Goal: Check status: Check status

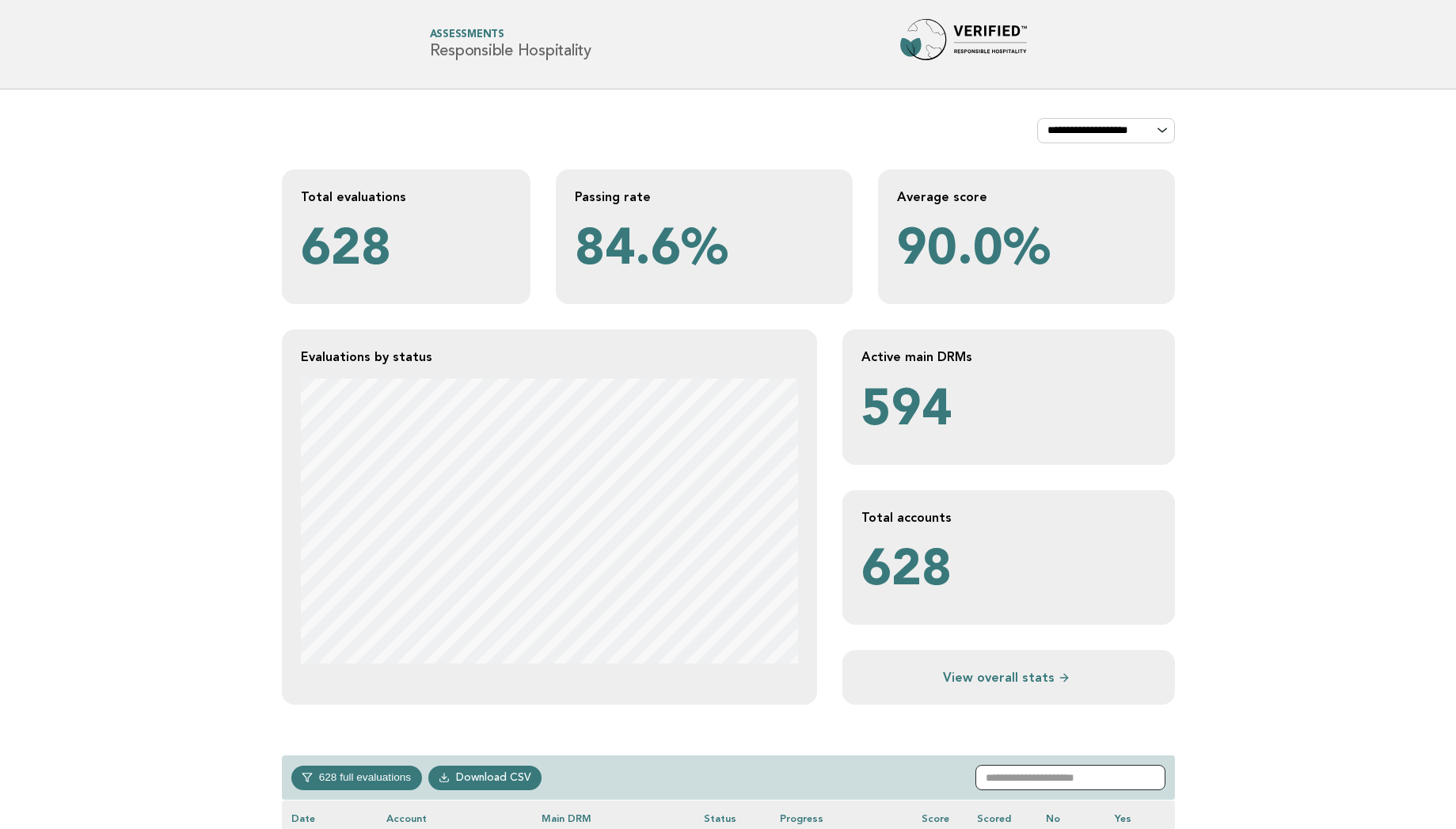
click at [1058, 780] on input "text" at bounding box center [1071, 777] width 190 height 25
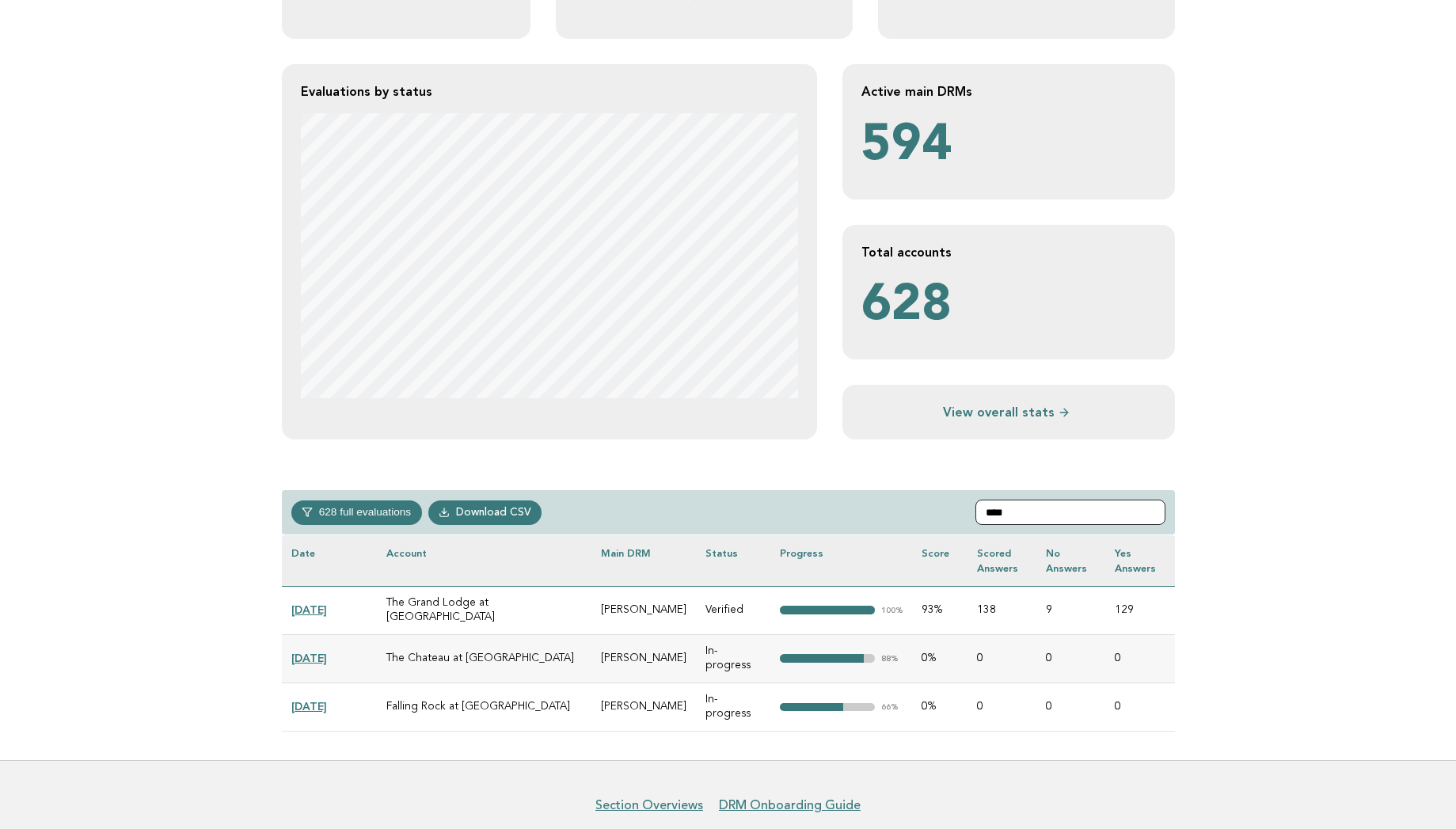
scroll to position [297, 0]
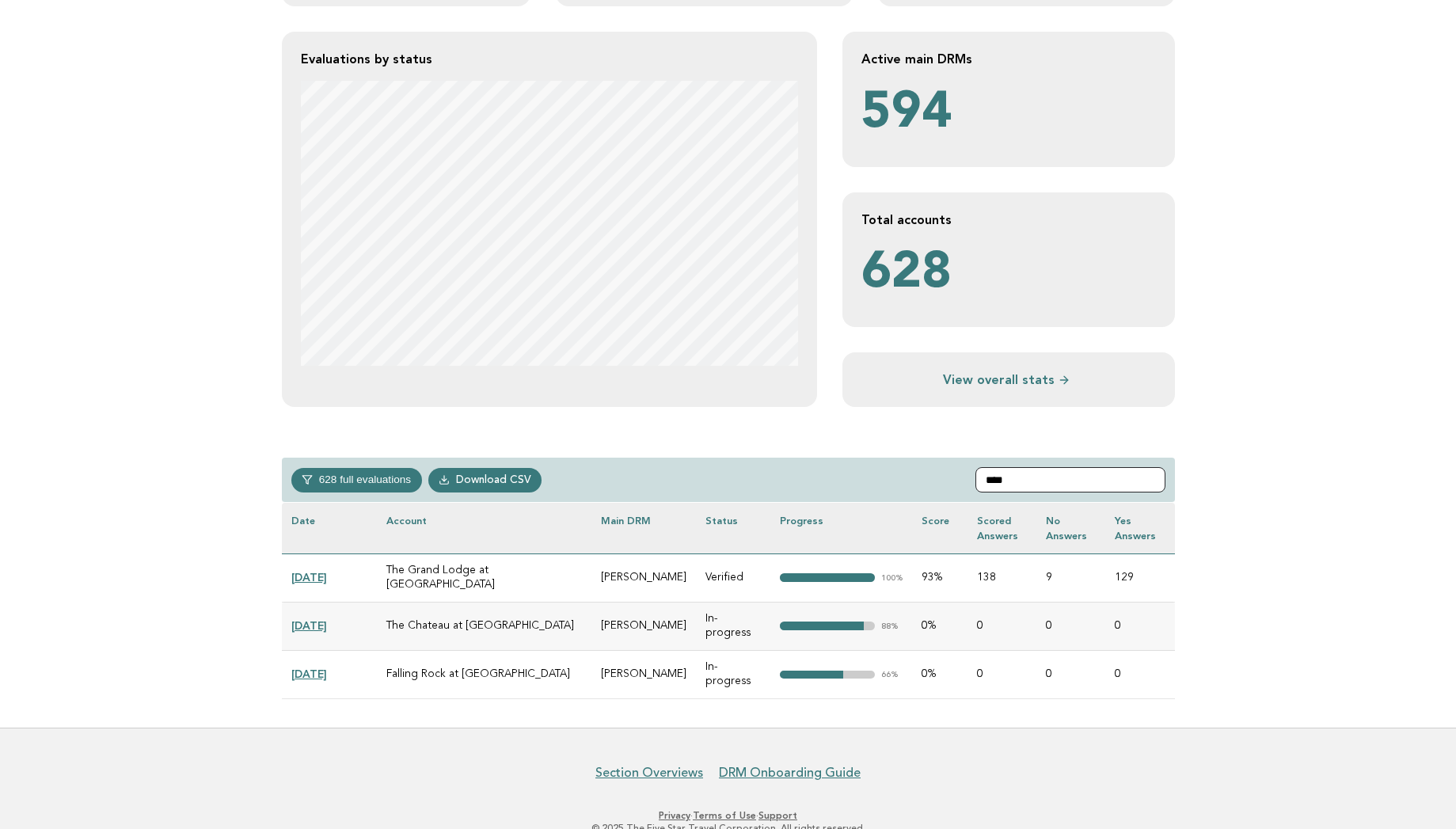
type input "****"
drag, startPoint x: 514, startPoint y: 644, endPoint x: 384, endPoint y: 645, distance: 130.0
click at [384, 651] on td "Falling Rock at [GEOGRAPHIC_DATA]" at bounding box center [484, 675] width 215 height 48
copy td "Falling Rock at [GEOGRAPHIC_DATA]"
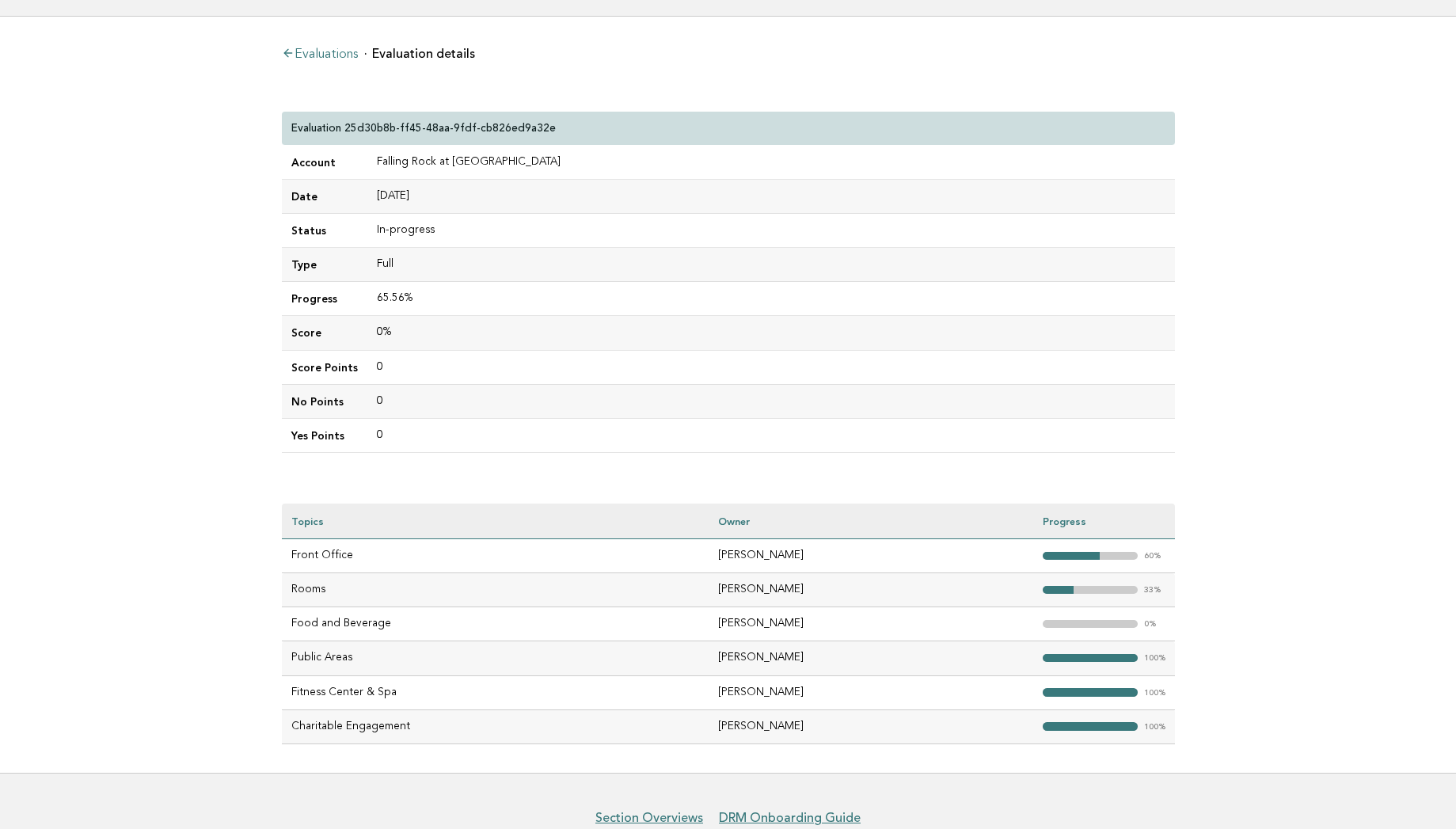
scroll to position [126, 0]
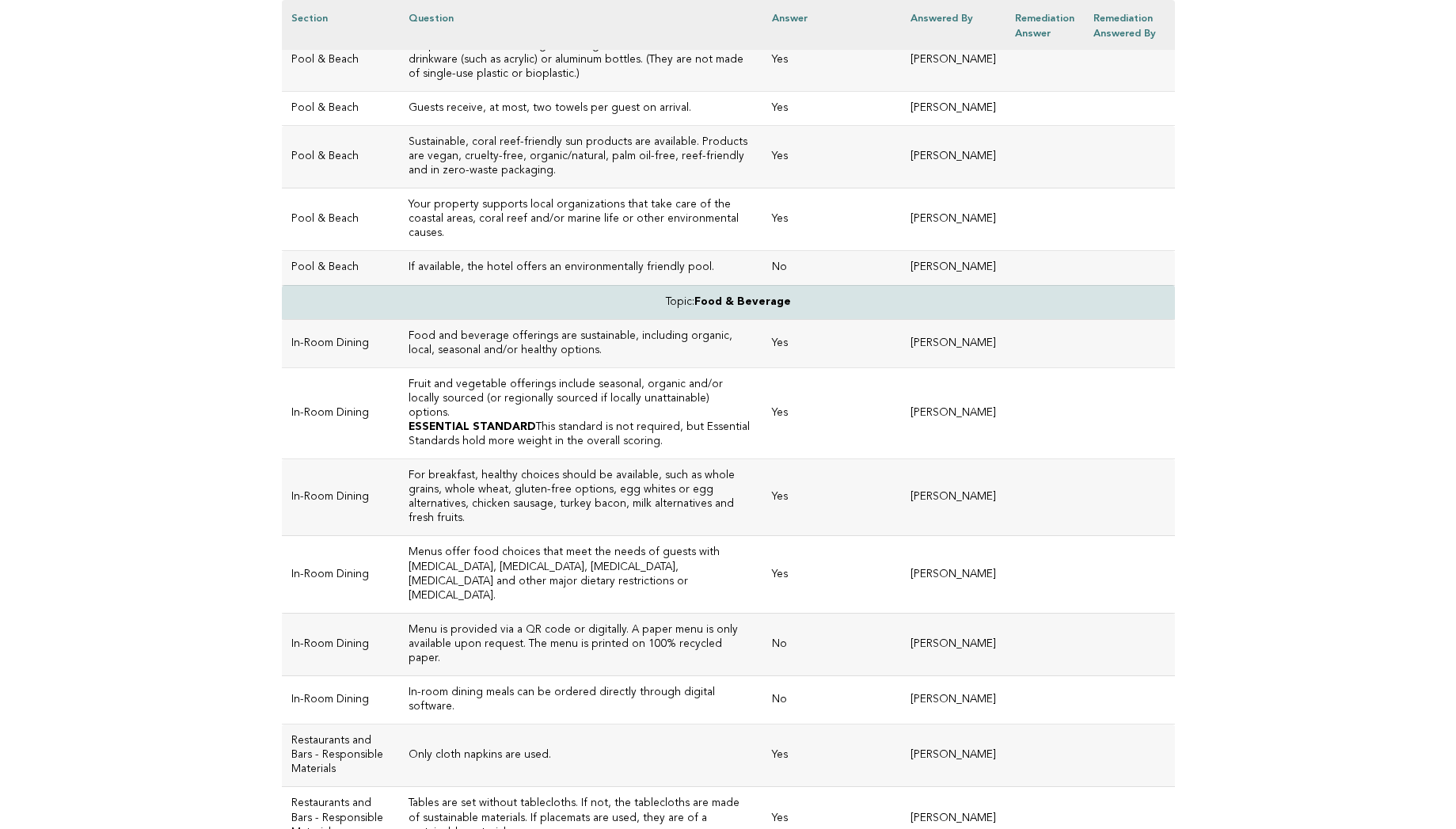
scroll to position [1450, 0]
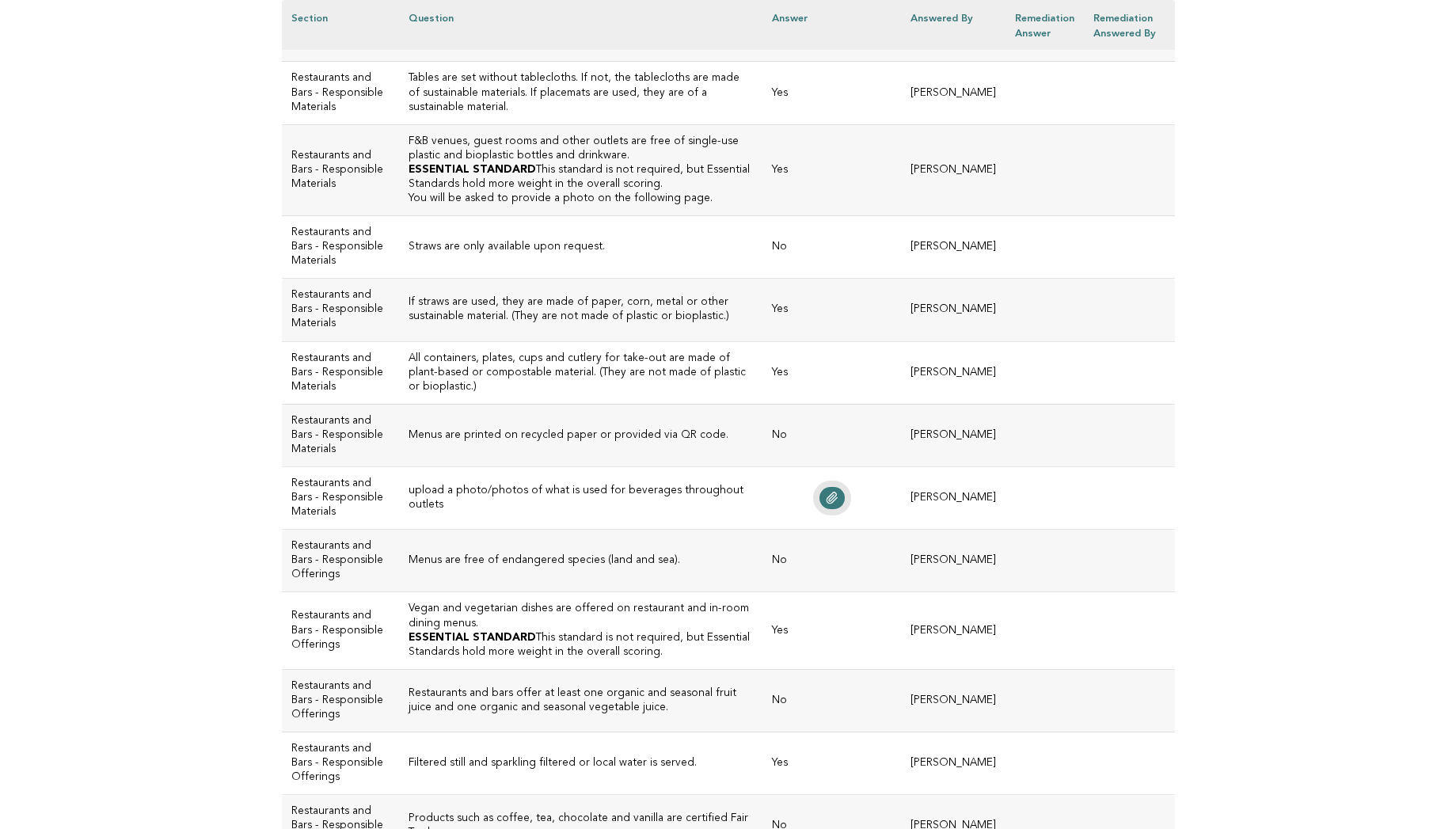
click at [826, 504] on icon at bounding box center [832, 498] width 13 height 13
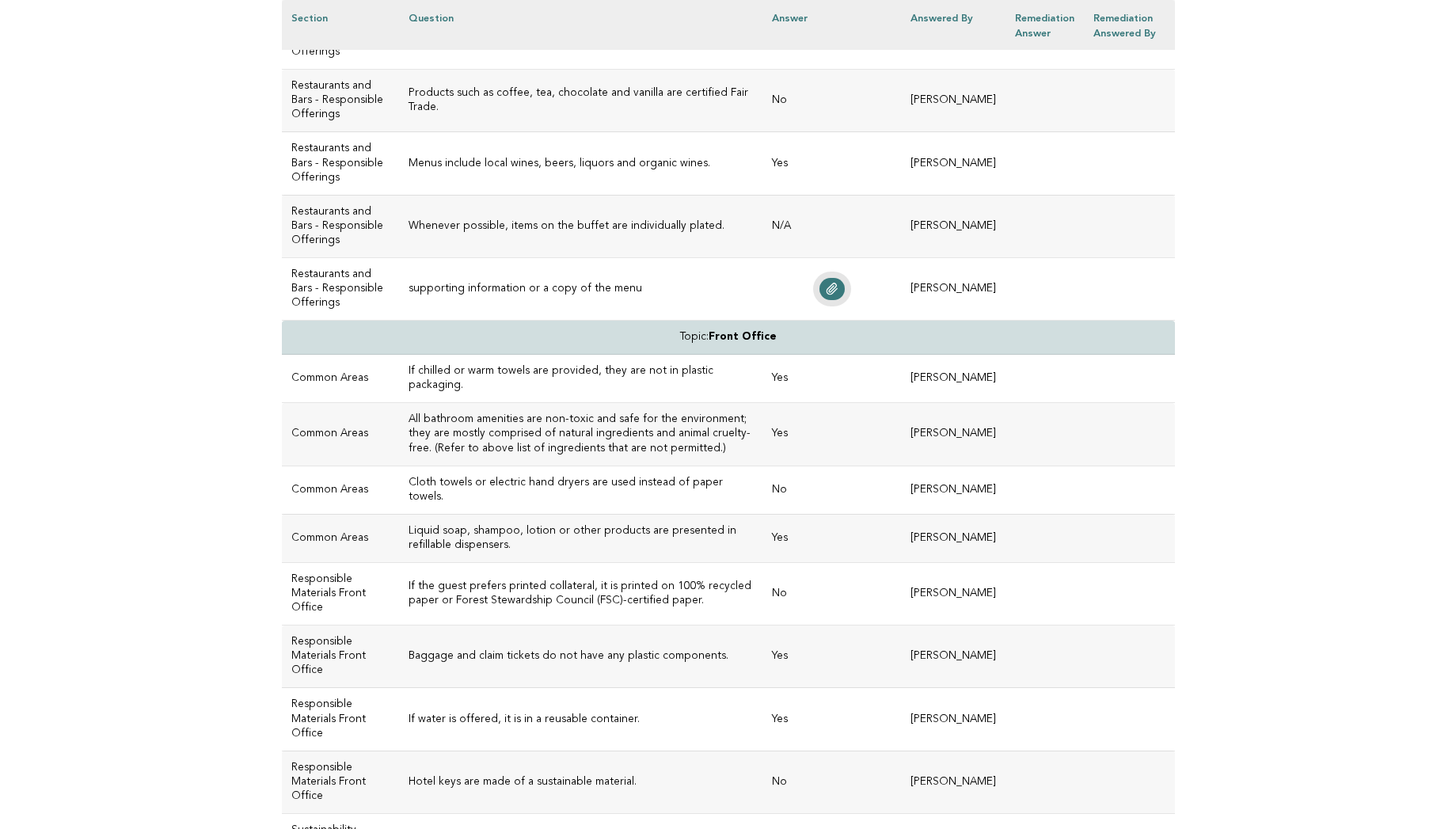
click at [826, 296] on icon at bounding box center [832, 289] width 13 height 13
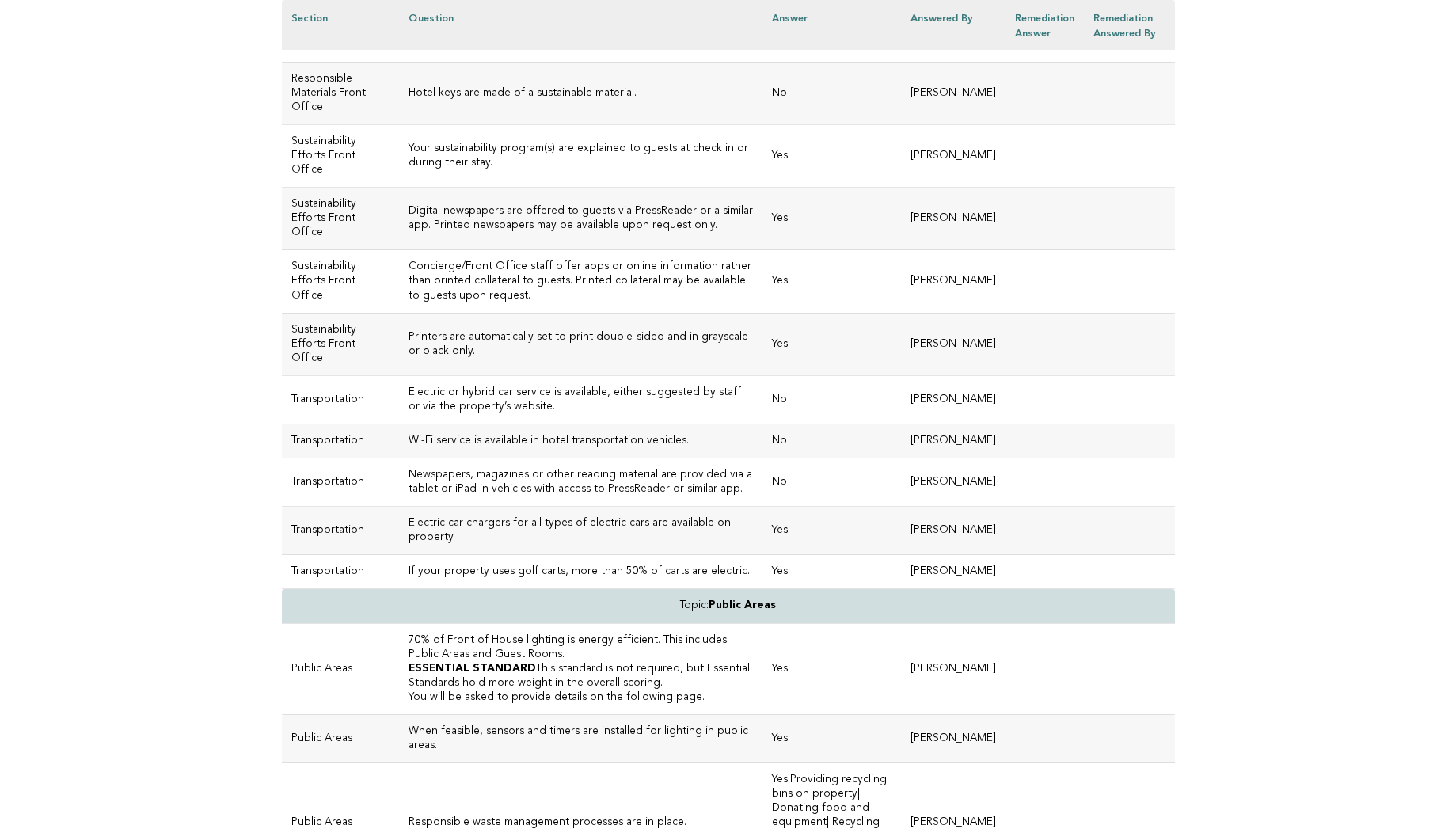
scroll to position [2846, 0]
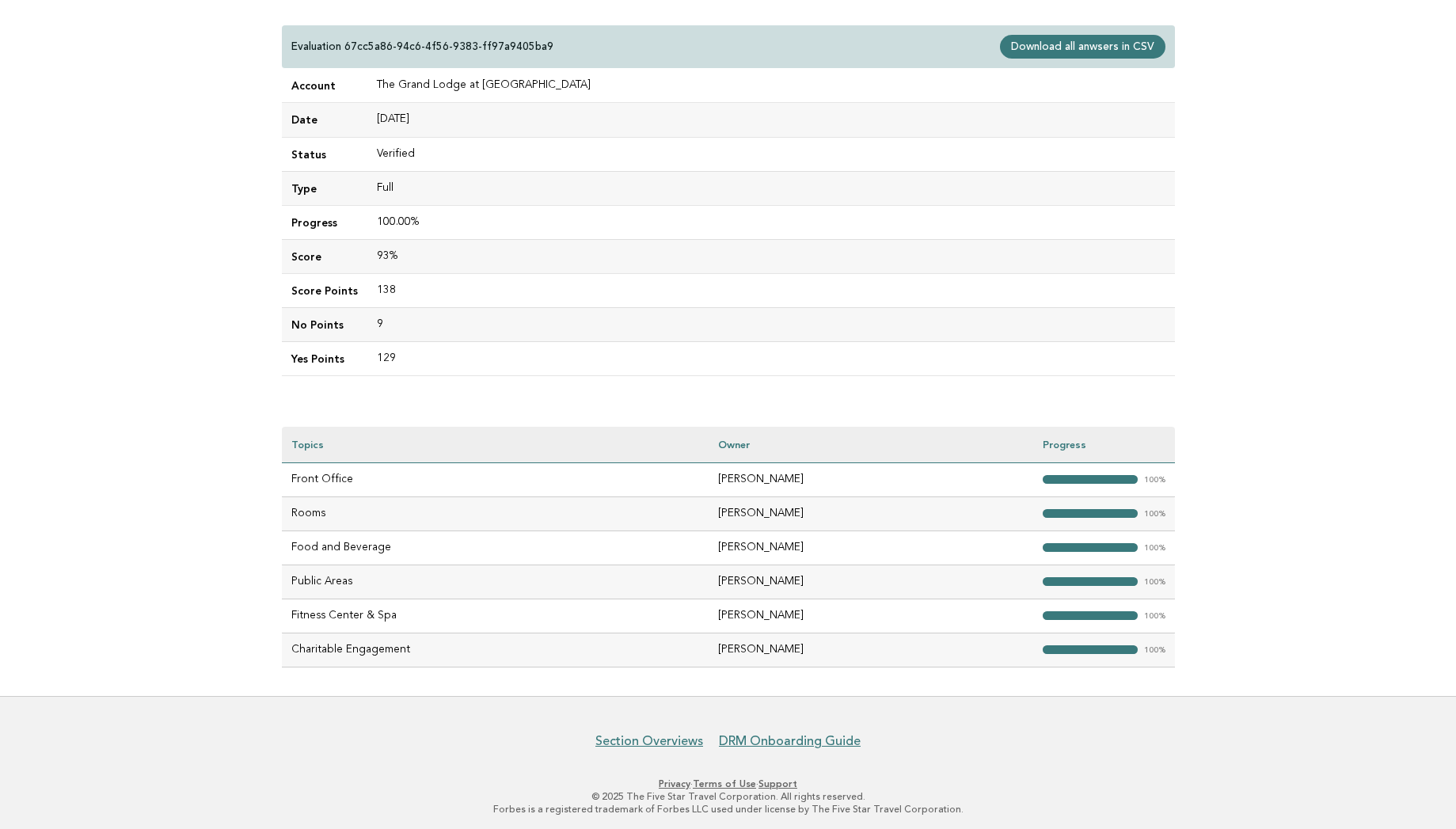
scroll to position [165, 0]
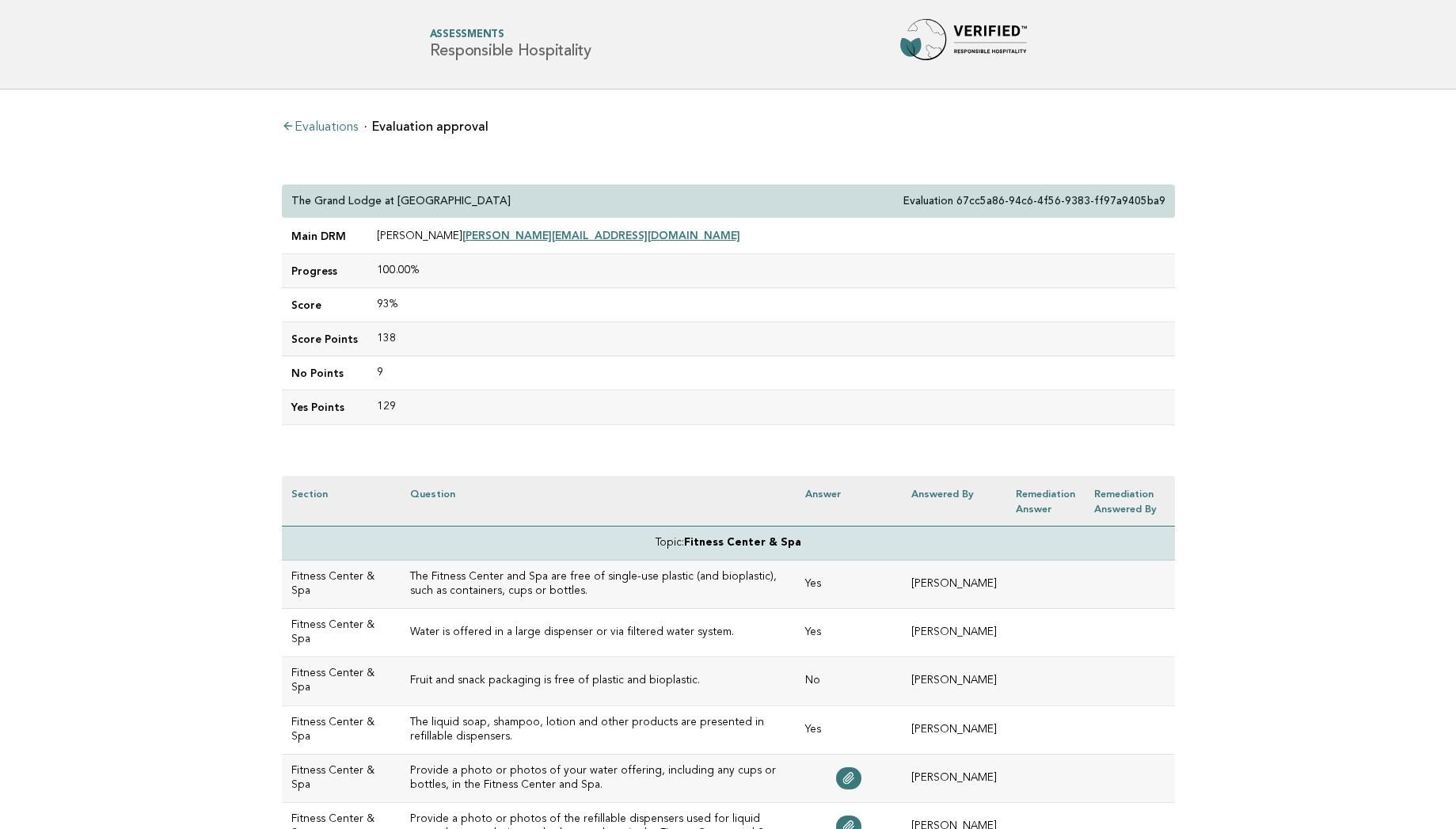
scroll to position [3723, 0]
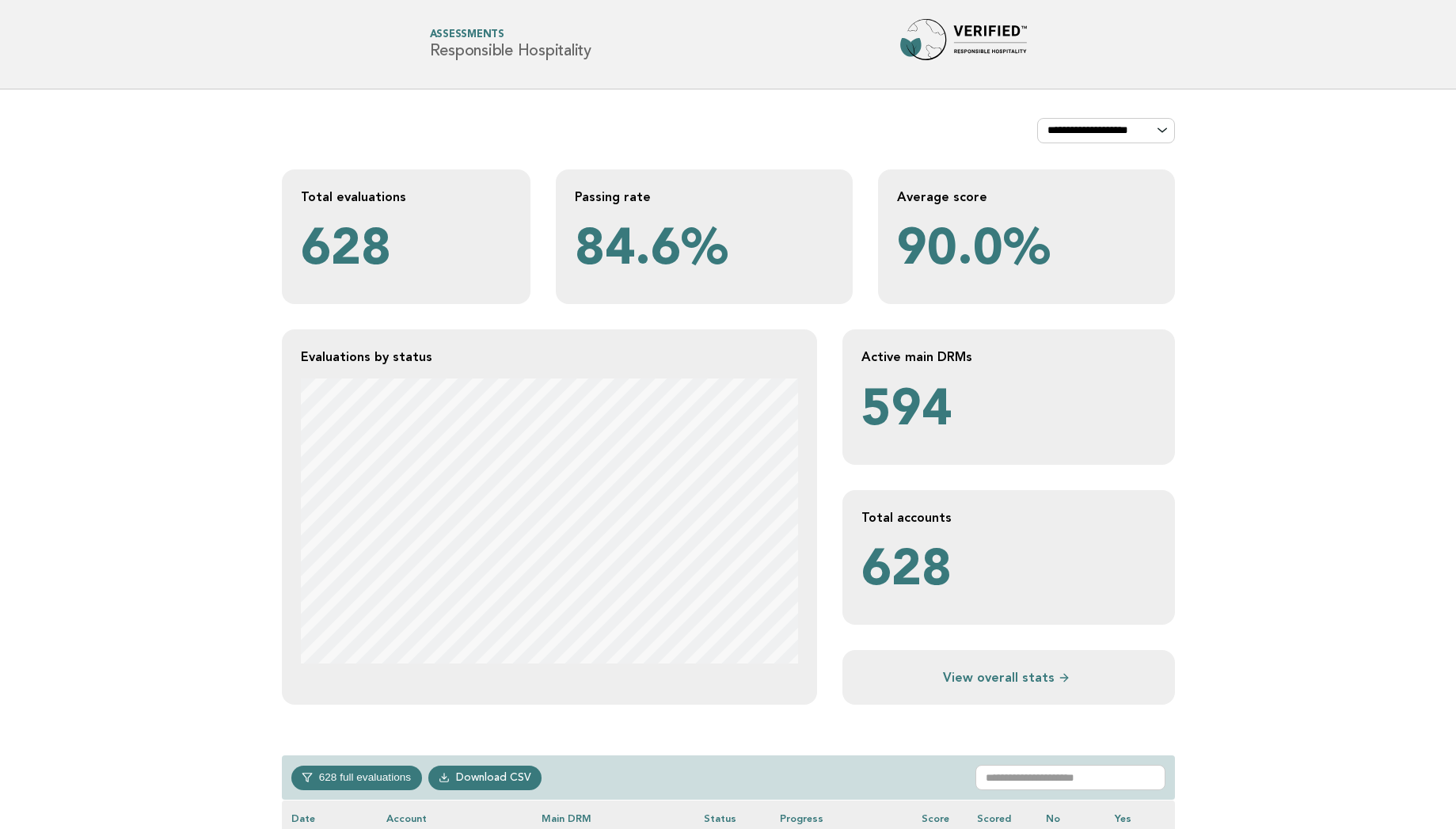
scroll to position [725, 0]
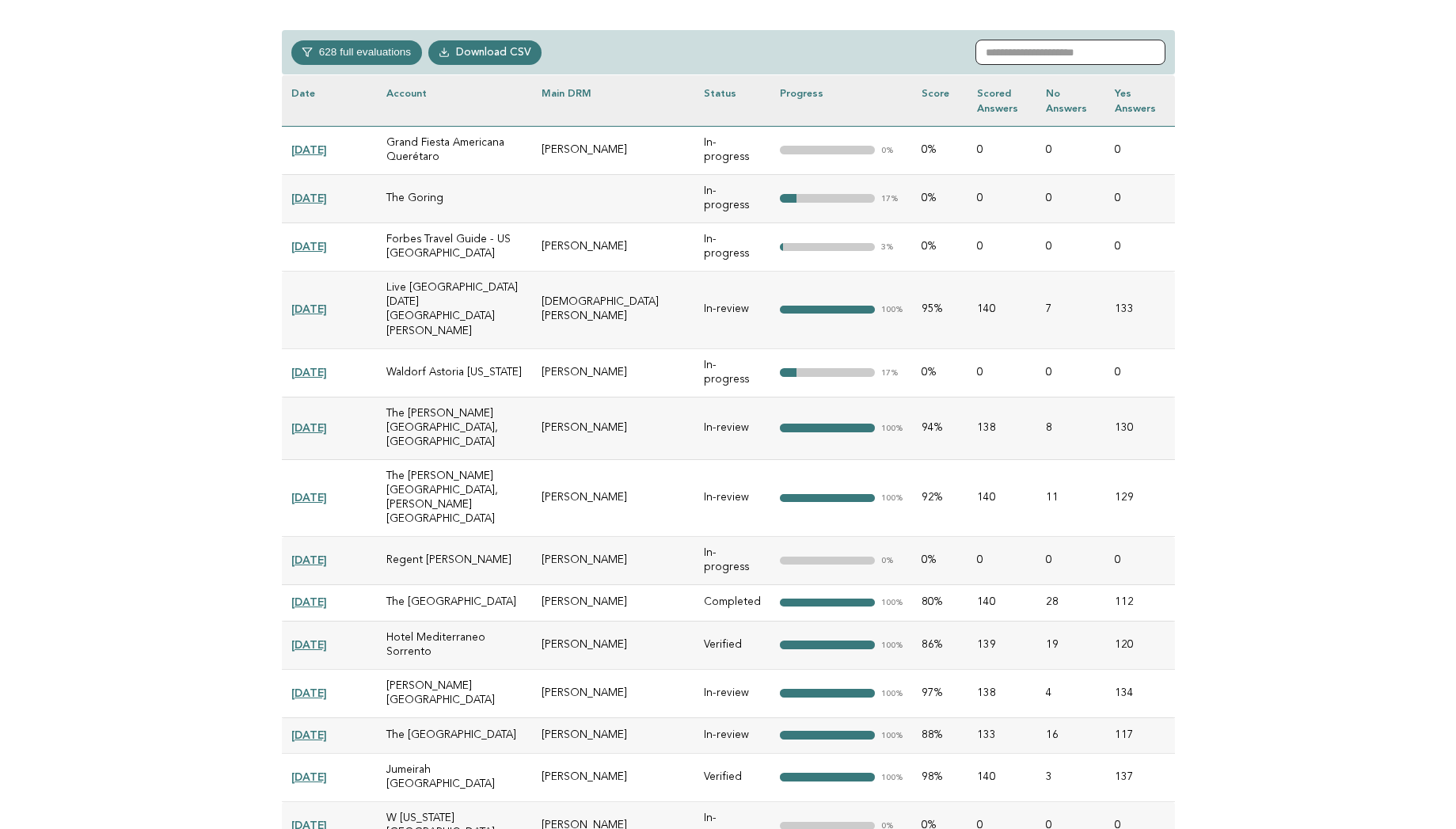
click at [1010, 51] on input "text" at bounding box center [1071, 52] width 190 height 25
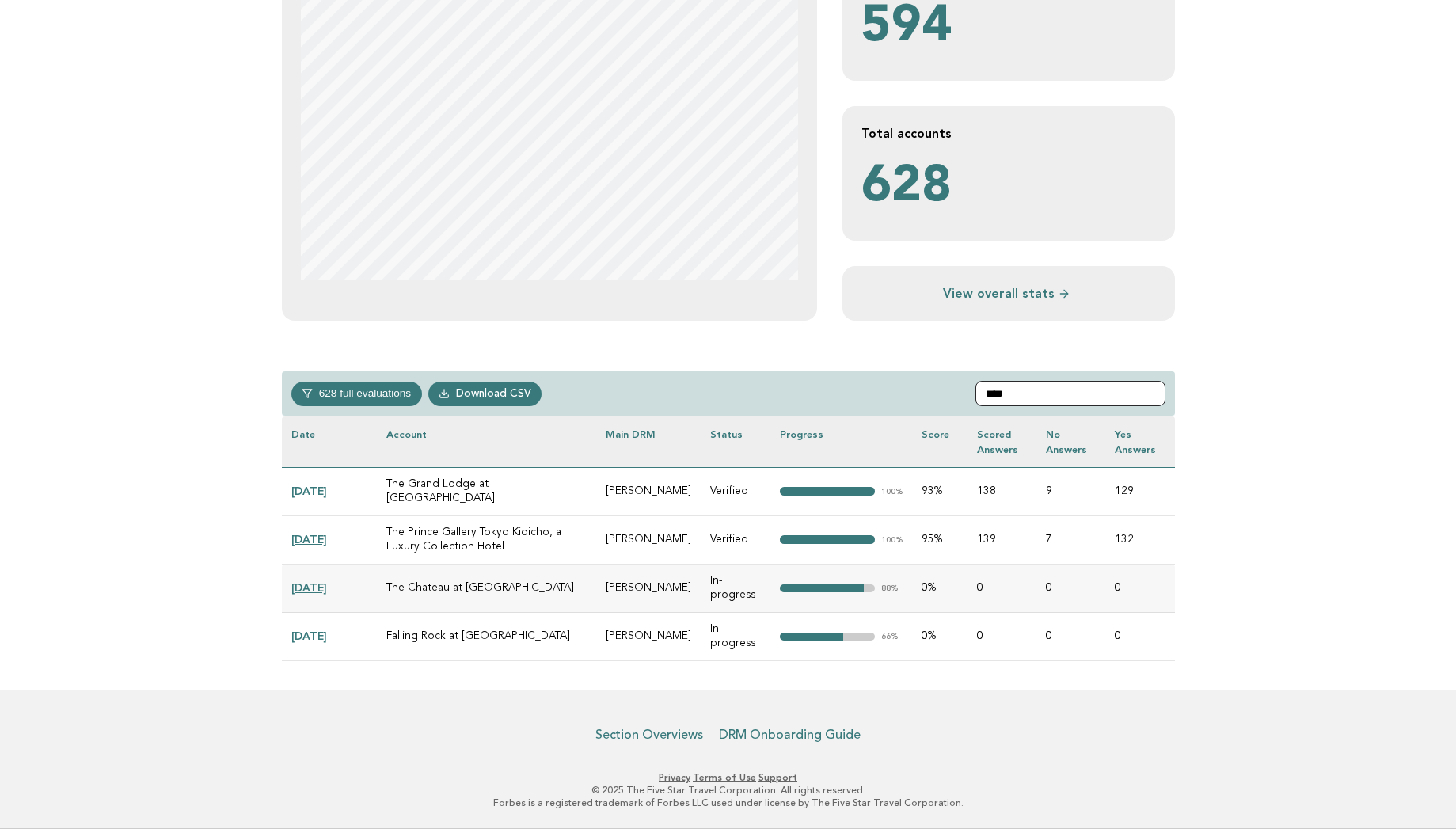
scroll to position [297, 0]
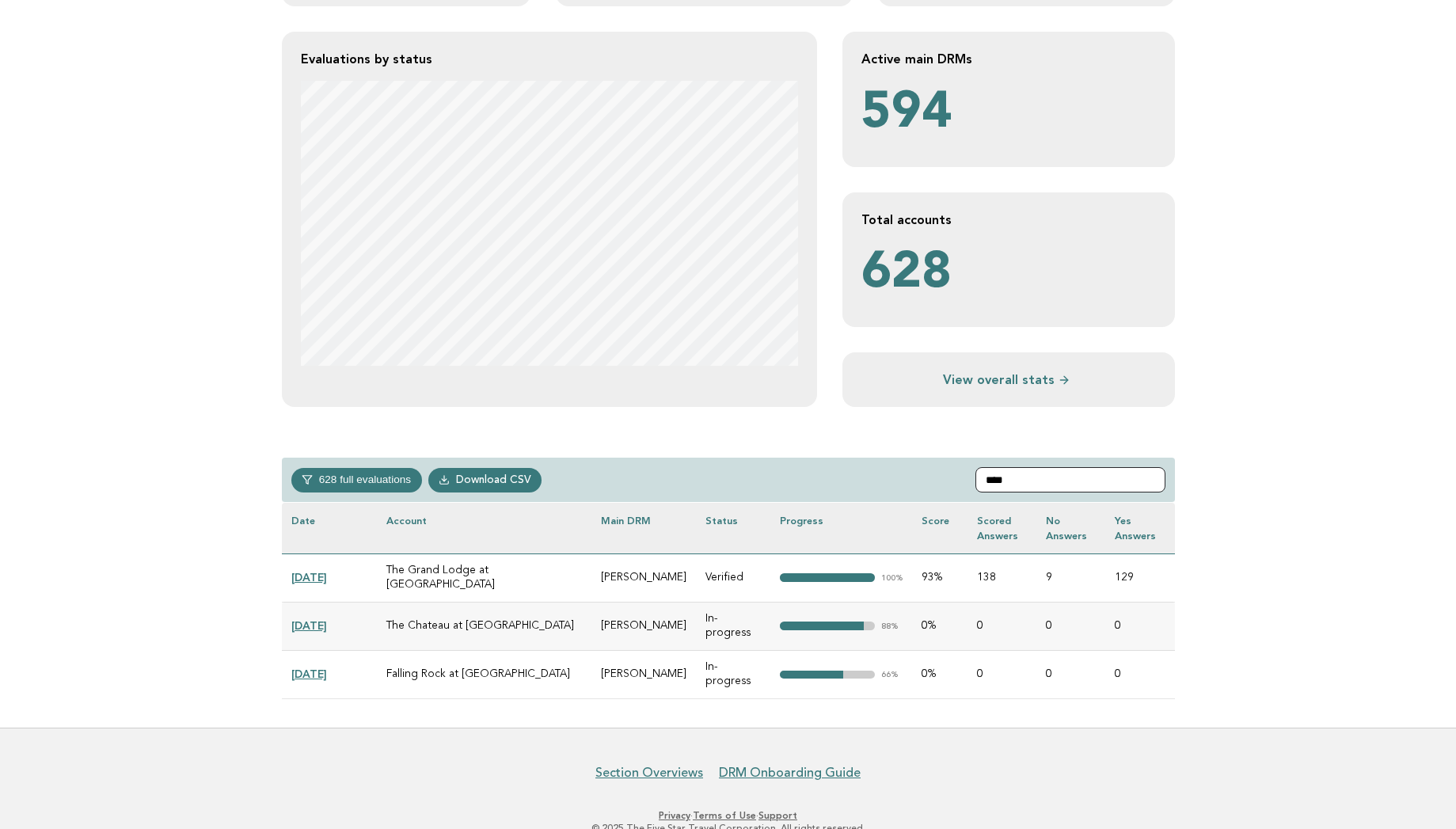
type input "****"
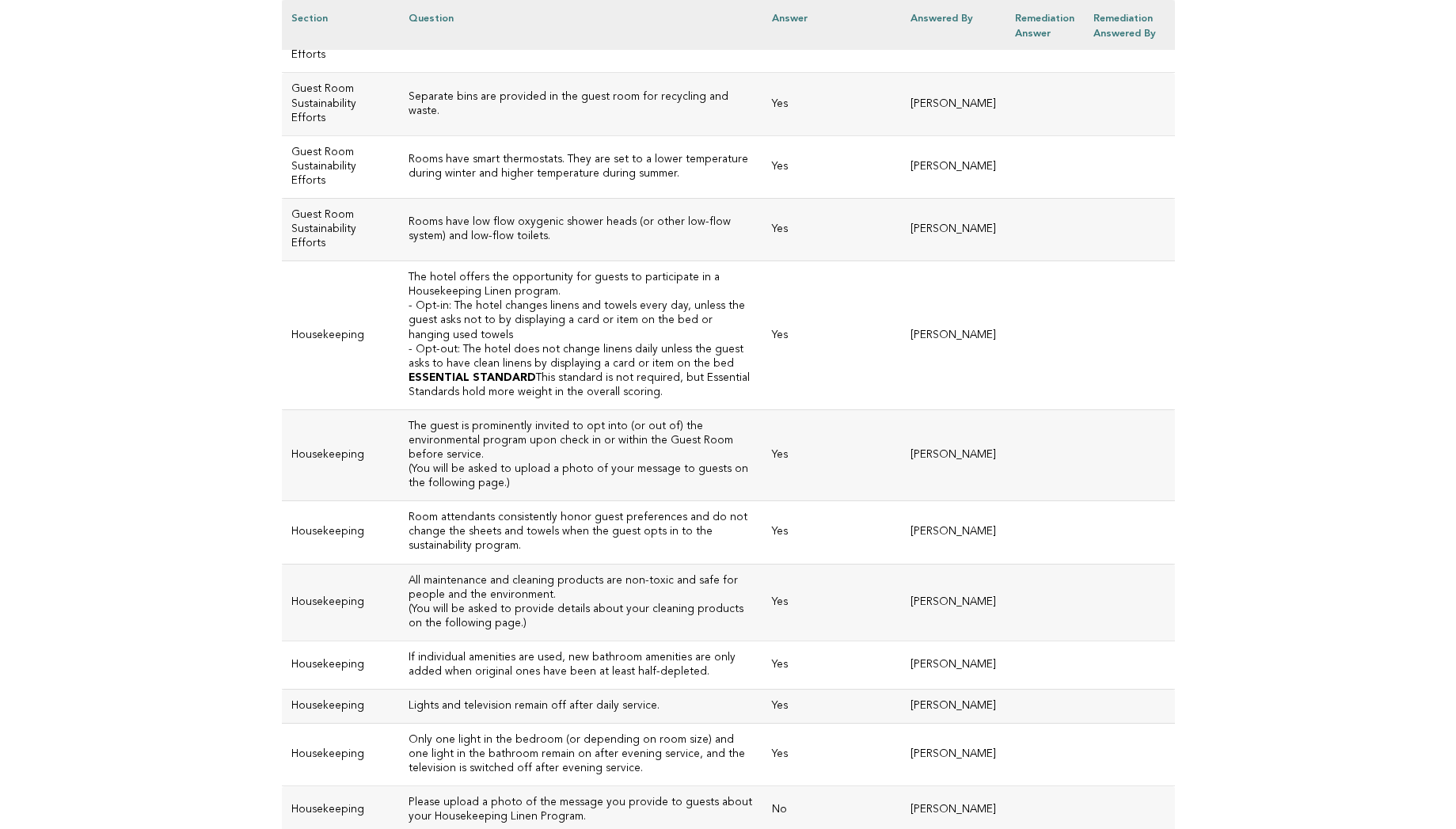
scroll to position [5334, 0]
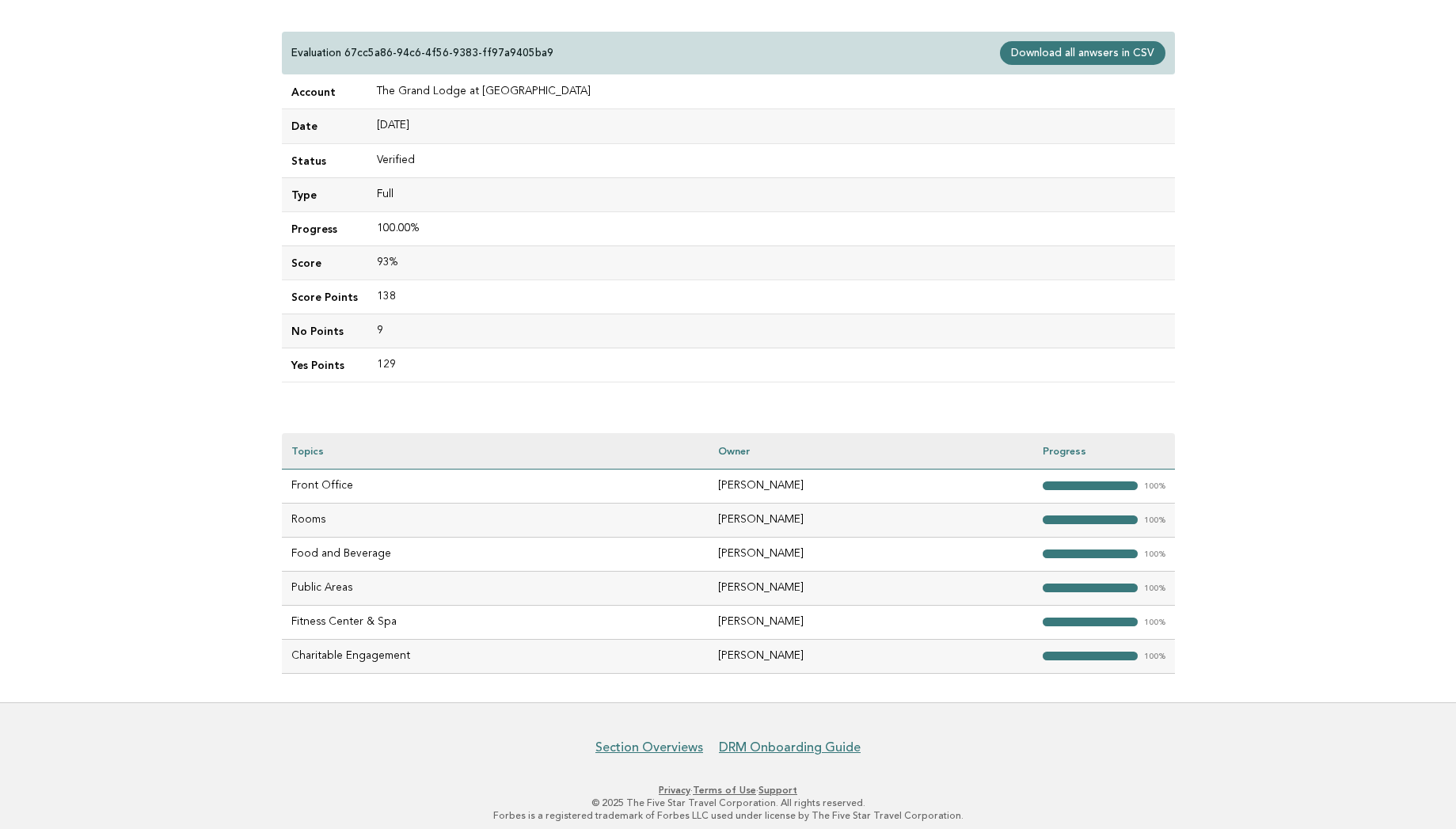
scroll to position [165, 0]
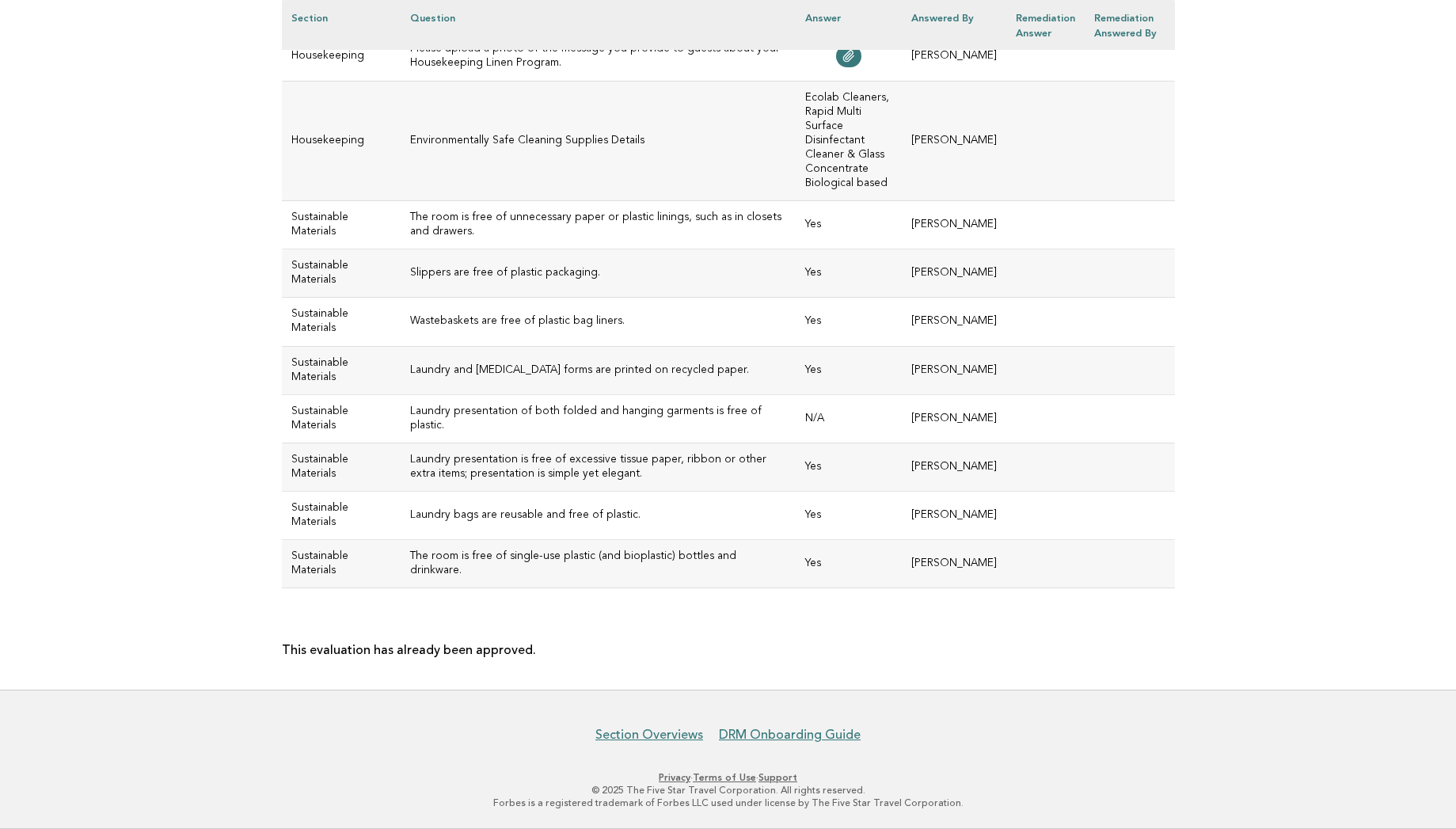
scroll to position [7169, 0]
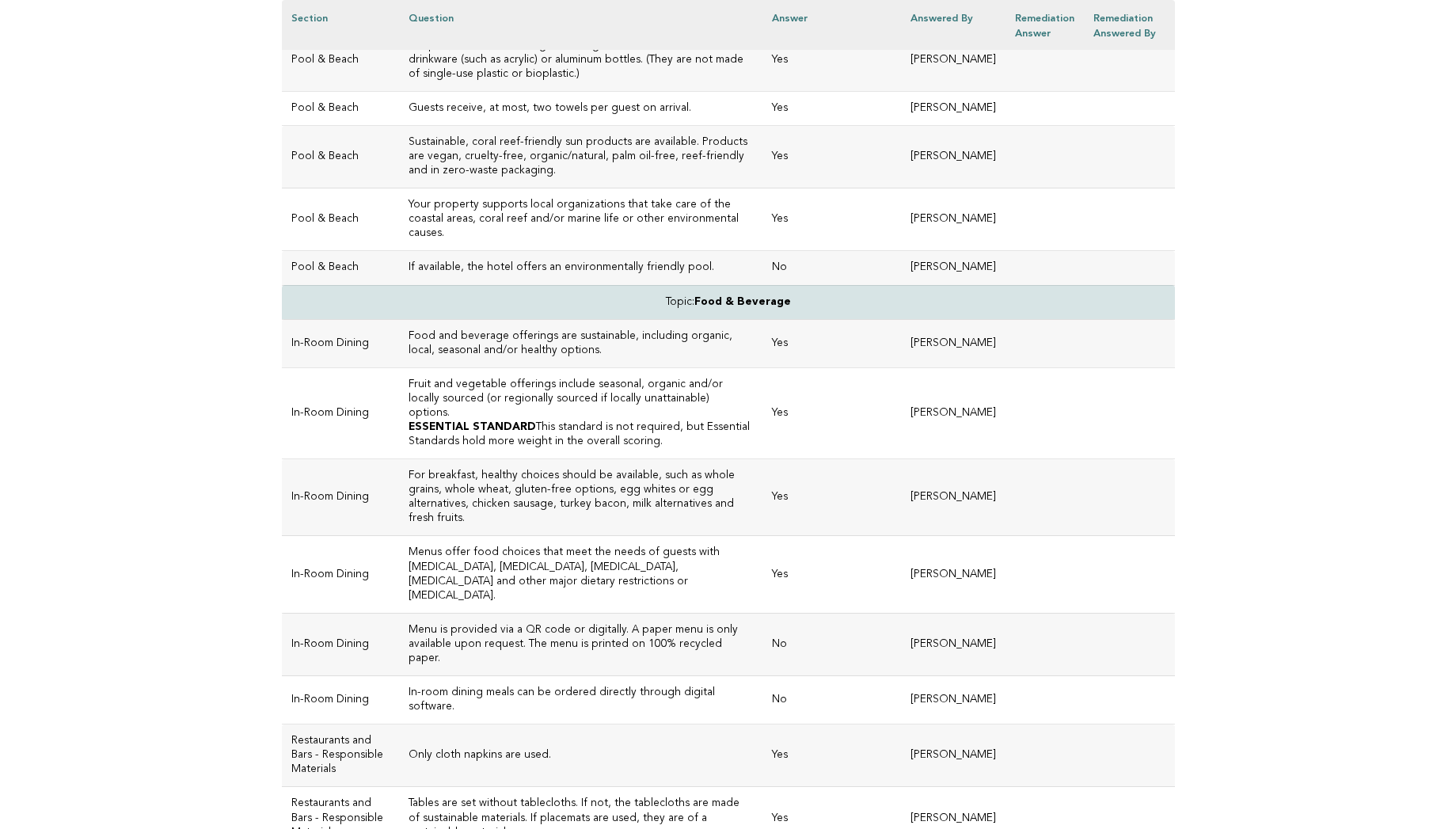
scroll to position [1450, 0]
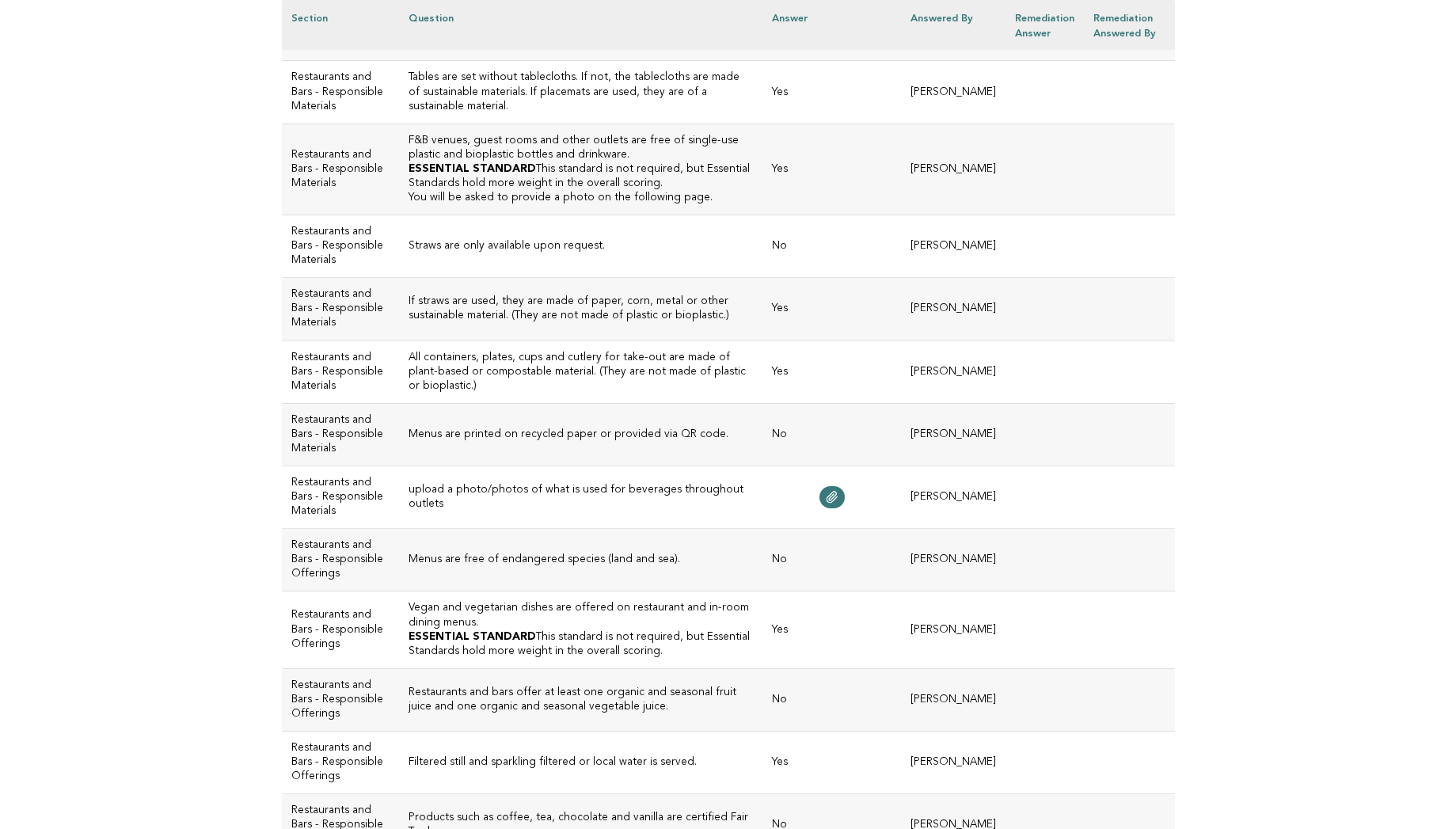
scroll to position [2755, 0]
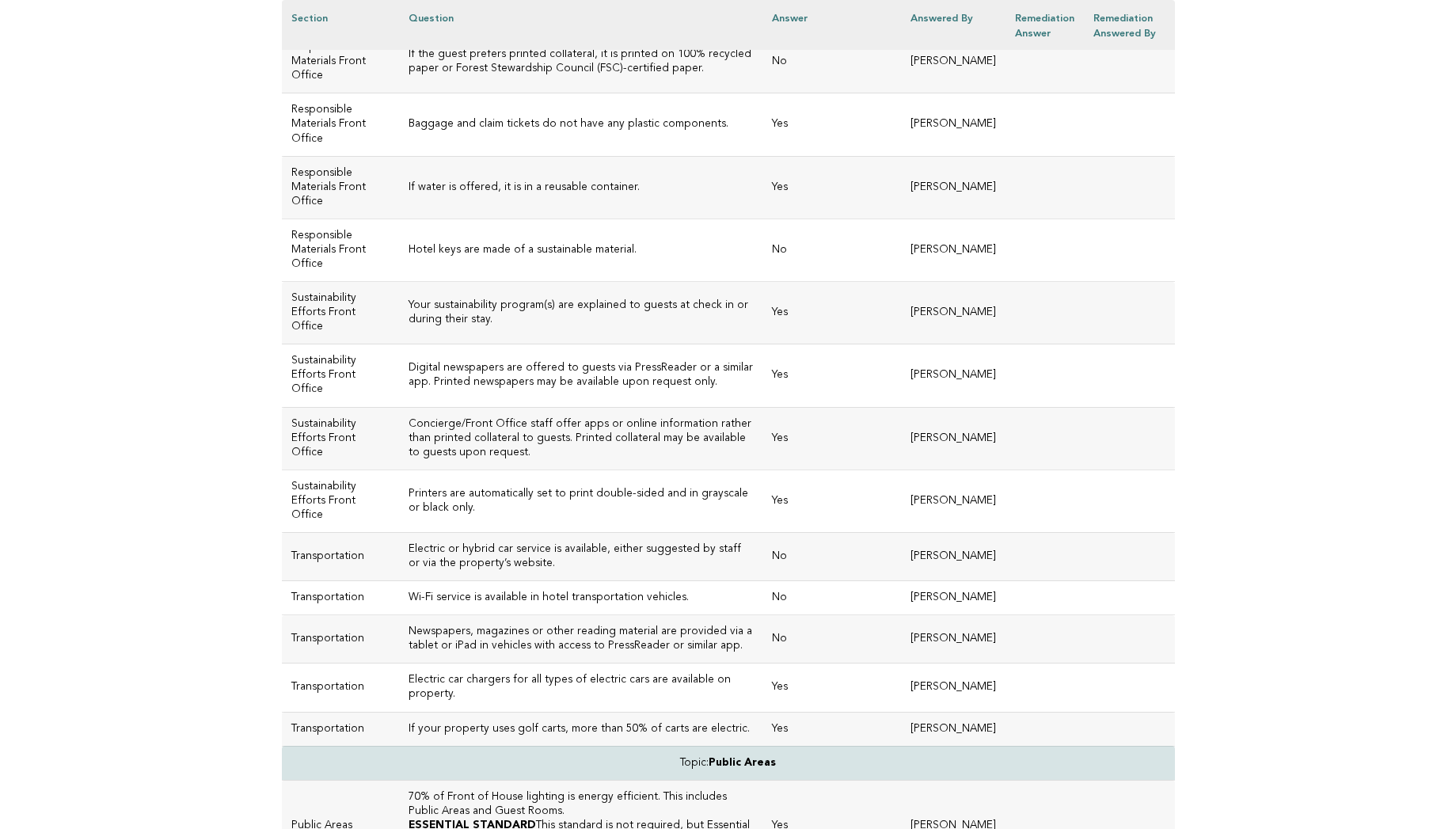
click at [330, 30] on td "Digitalization" at bounding box center [340, 6] width 117 height 48
click at [819, 18] on link at bounding box center [832, 6] width 25 height 23
